Goal: Connect with others: Connect with others

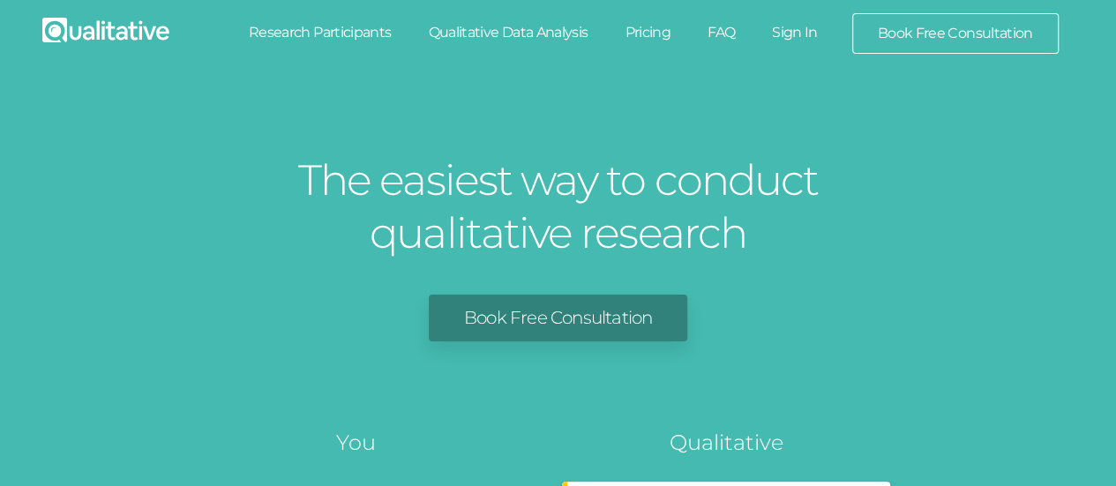
click at [794, 45] on link "Sign In" at bounding box center [794, 32] width 83 height 39
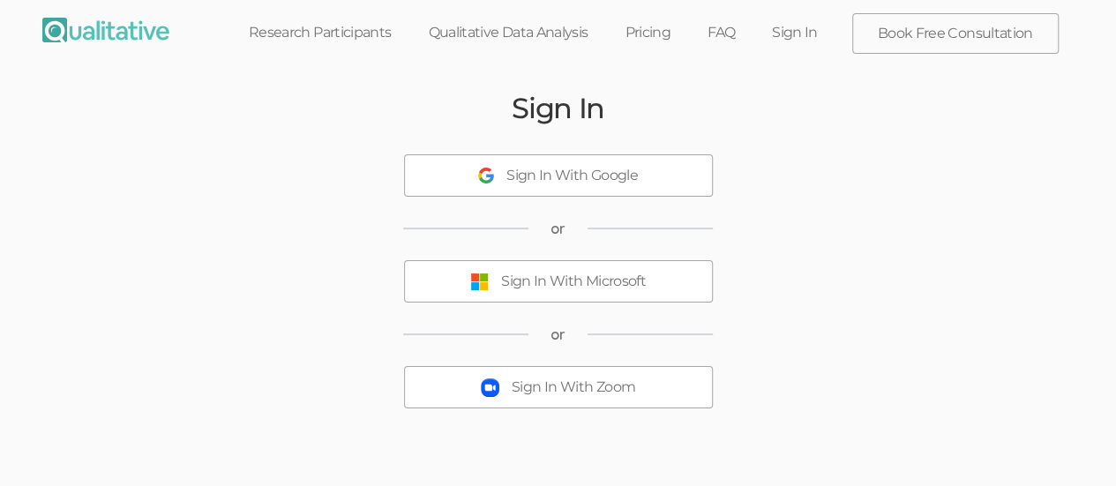
click at [621, 273] on div "Sign In With Microsoft" at bounding box center [573, 282] width 145 height 20
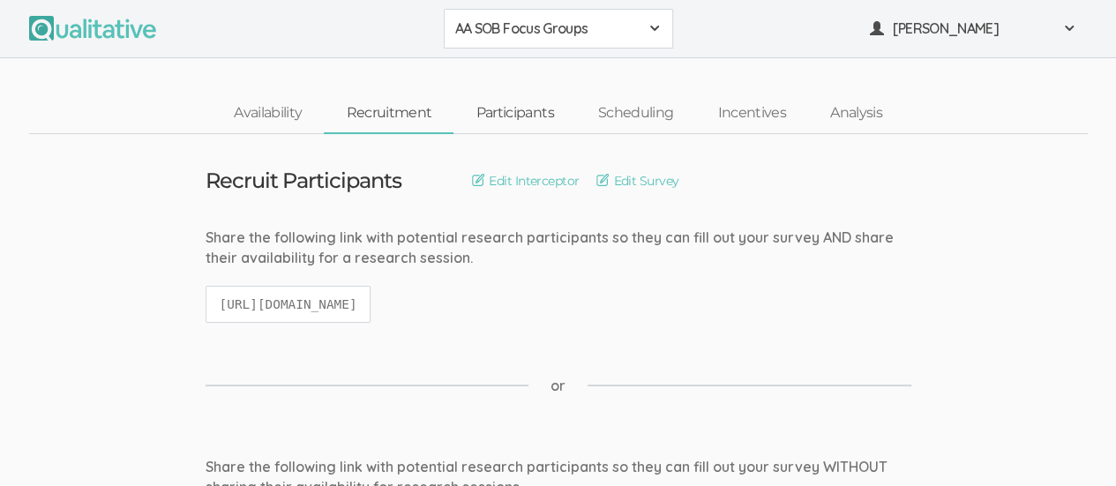
click at [525, 116] on link "Participants" at bounding box center [514, 113] width 122 height 38
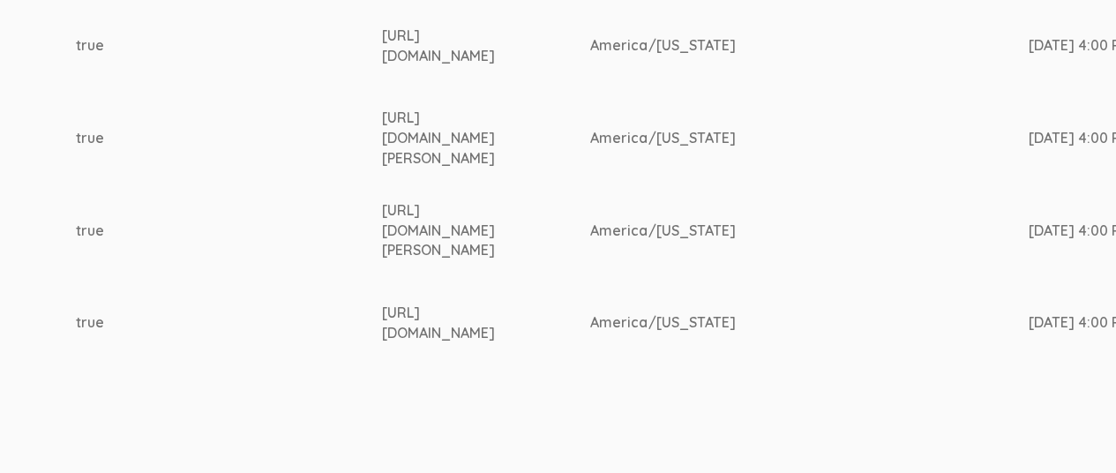
scroll to position [906, 2769]
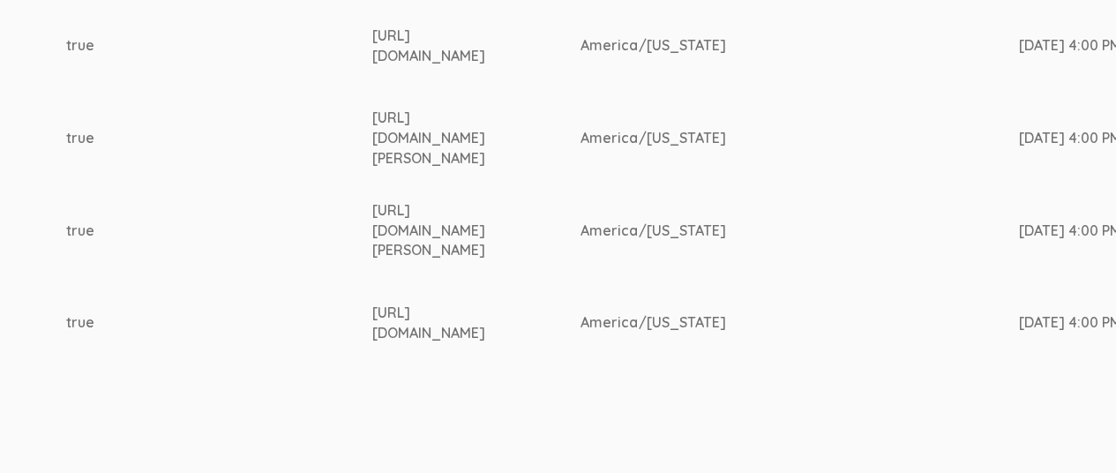
drag, startPoint x: 432, startPoint y: 31, endPoint x: 515, endPoint y: 60, distance: 87.9
click at [514, 60] on div "https://www.linkedin.com/in/nigel-shoyoye-9a1876327/" at bounding box center [443, 46] width 142 height 41
copy div "https://www.linkedin.com/in/nigel-shoyoye-9a1876327/"
